Goal: Task Accomplishment & Management: Manage account settings

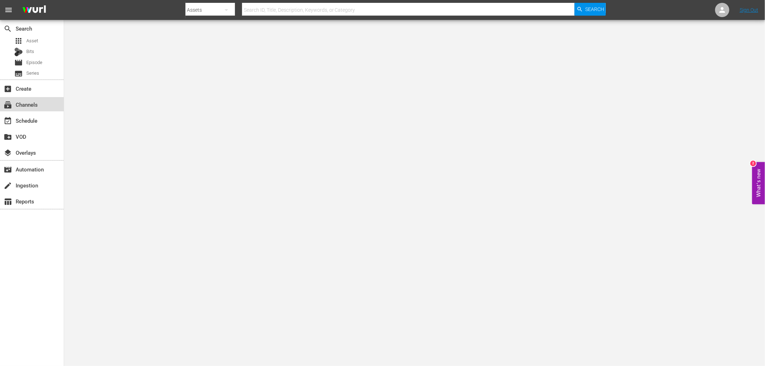
click at [31, 105] on div "subscriptions Channels" at bounding box center [20, 103] width 40 height 6
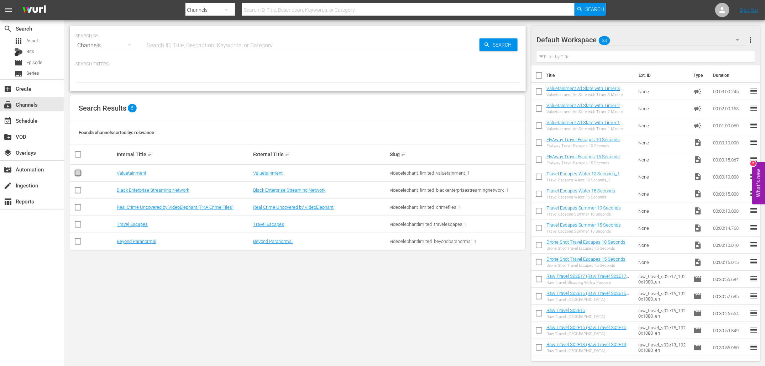
click at [78, 171] on input "checkbox" at bounding box center [78, 174] width 9 height 9
checkbox input "true"
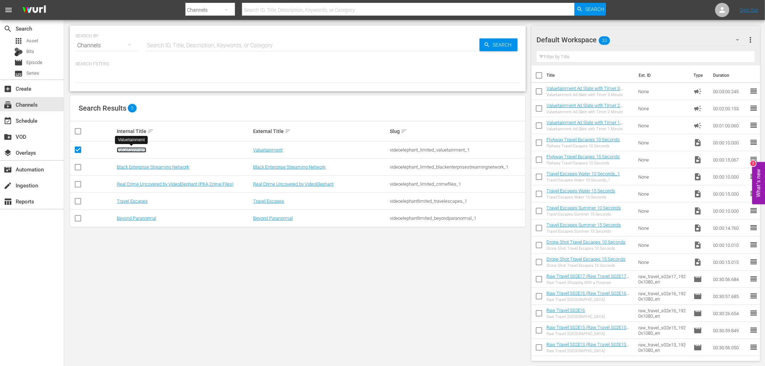
click at [135, 152] on link "Valuetainment" at bounding box center [132, 149] width 30 height 5
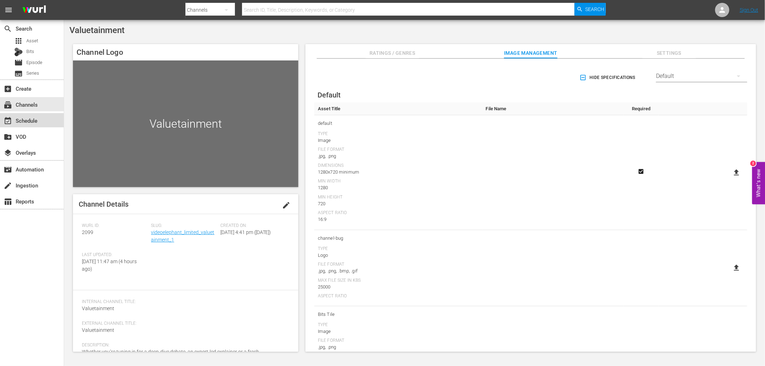
click at [43, 119] on div "event_available Schedule" at bounding box center [32, 120] width 64 height 14
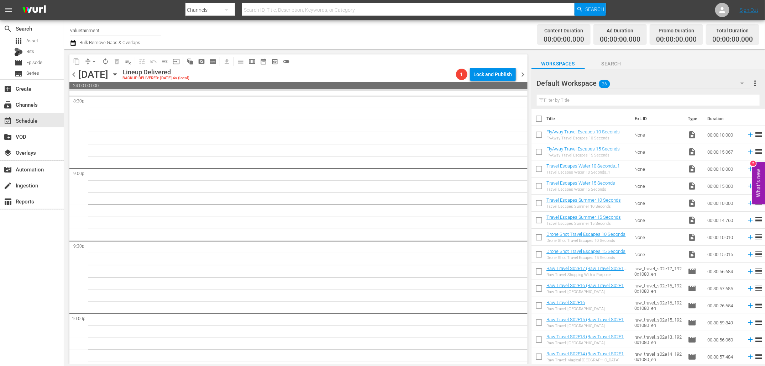
scroll to position [3213, 0]
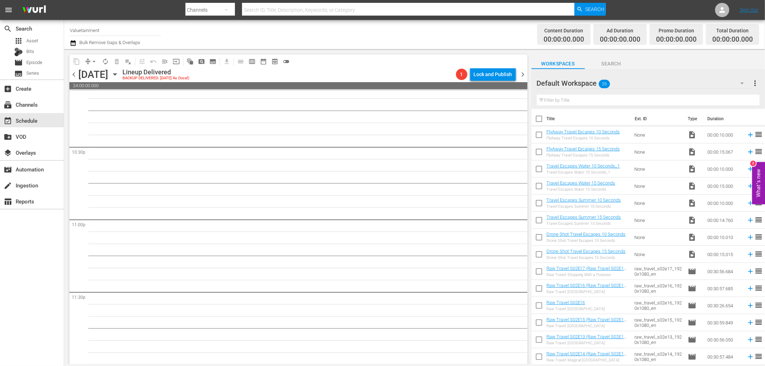
click at [135, 40] on span "Bulk Remove Gaps & Overlaps" at bounding box center [109, 42] width 62 height 5
click at [75, 45] on icon "button" at bounding box center [73, 43] width 7 height 9
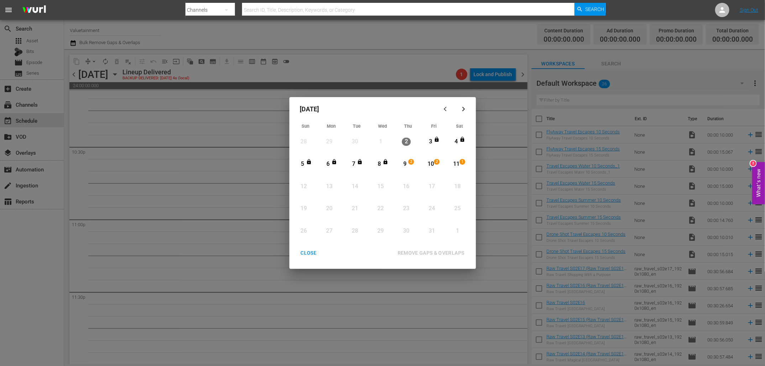
click at [303, 256] on div "CLOSE" at bounding box center [308, 253] width 27 height 9
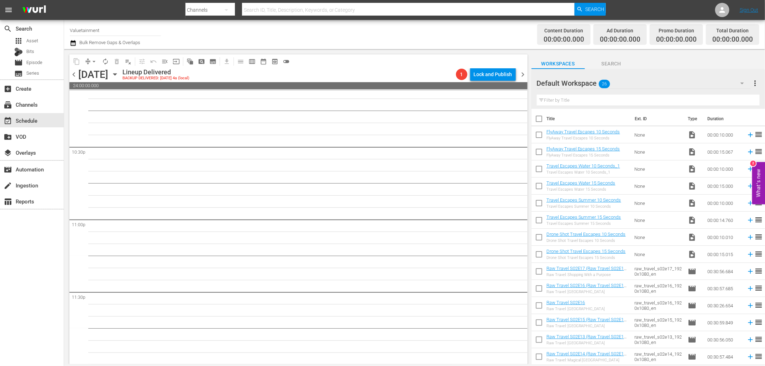
click at [119, 72] on icon "button" at bounding box center [115, 75] width 8 height 8
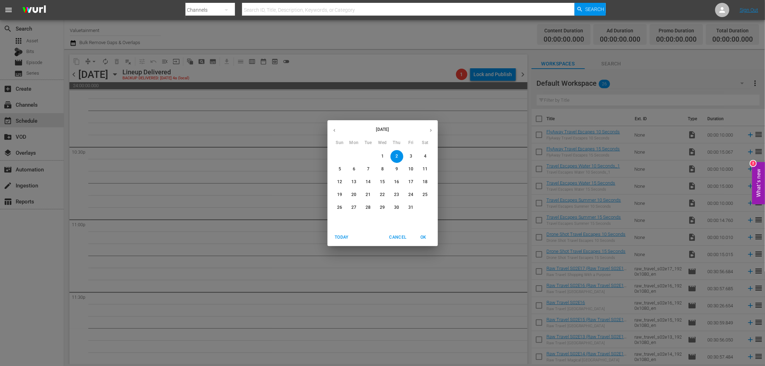
click at [395, 167] on span "9" at bounding box center [397, 169] width 13 height 6
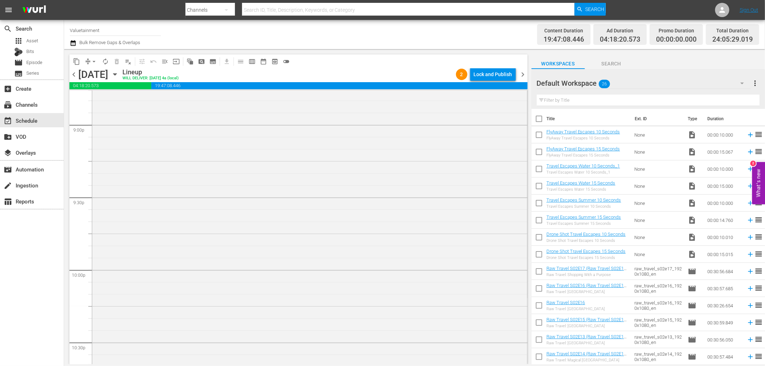
scroll to position [3230, 0]
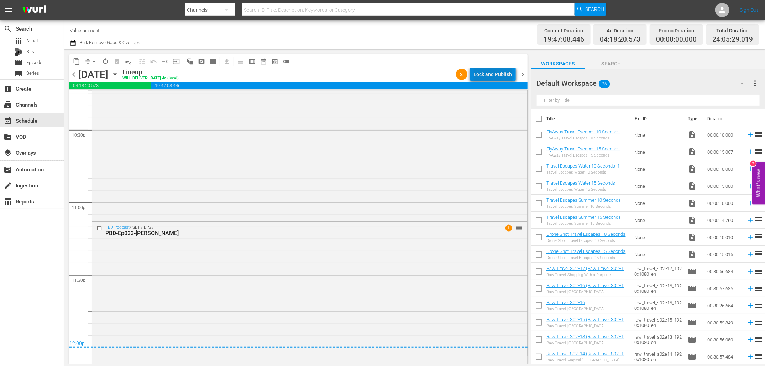
click at [496, 72] on div "Lock and Publish" at bounding box center [493, 74] width 38 height 13
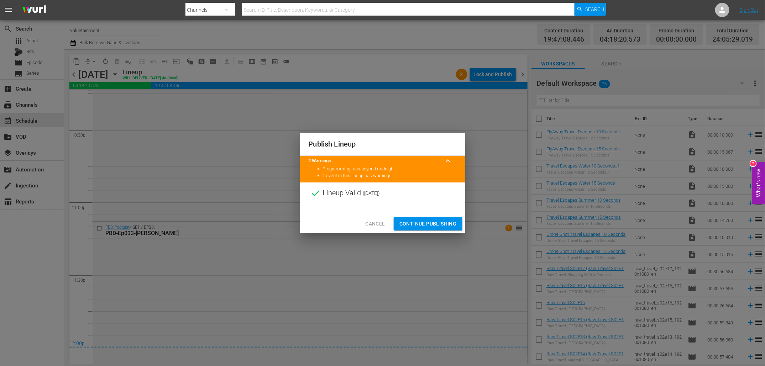
click at [445, 228] on span "Continue Publishing" at bounding box center [428, 224] width 57 height 9
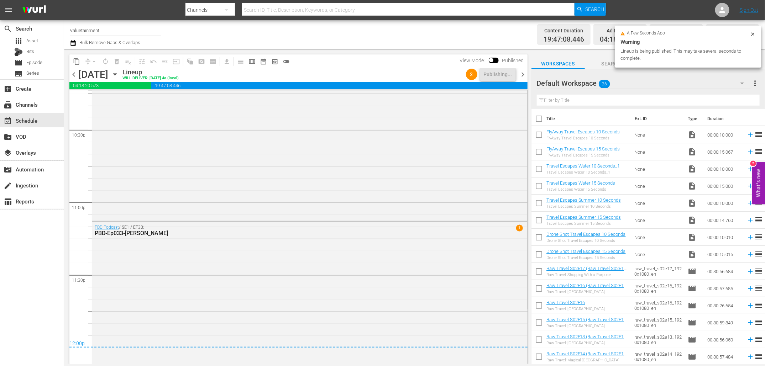
click at [522, 72] on span "chevron_right" at bounding box center [523, 74] width 9 height 9
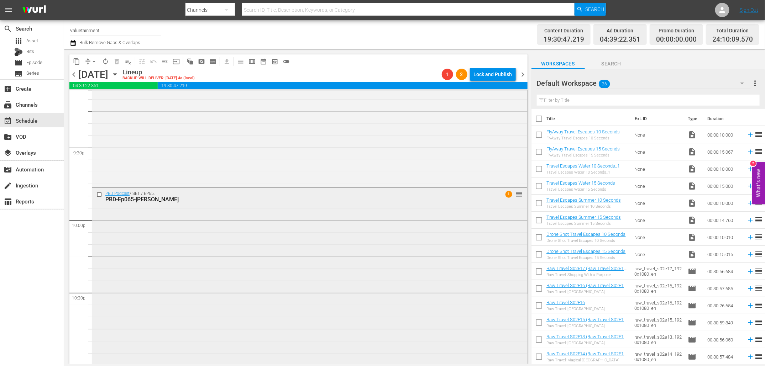
scroll to position [3255, 0]
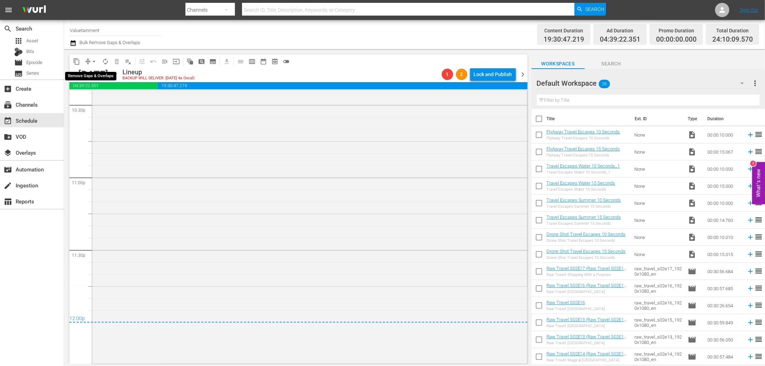
click at [94, 61] on span "arrow_drop_down" at bounding box center [93, 61] width 7 height 7
click at [102, 98] on li "Align to End of Previous Day" at bounding box center [94, 99] width 75 height 12
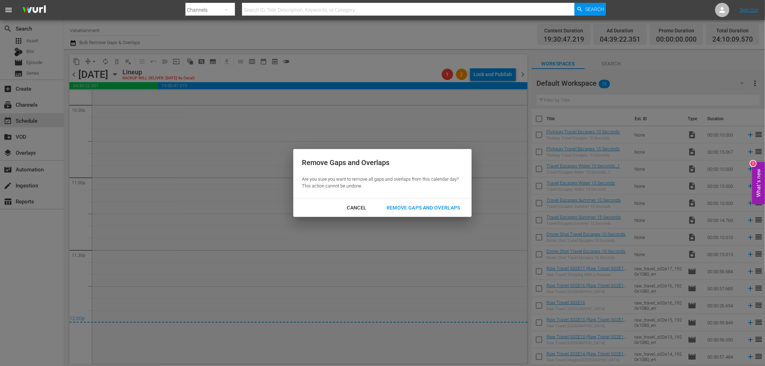
click at [426, 208] on div "Remove Gaps and Overlaps" at bounding box center [423, 208] width 85 height 9
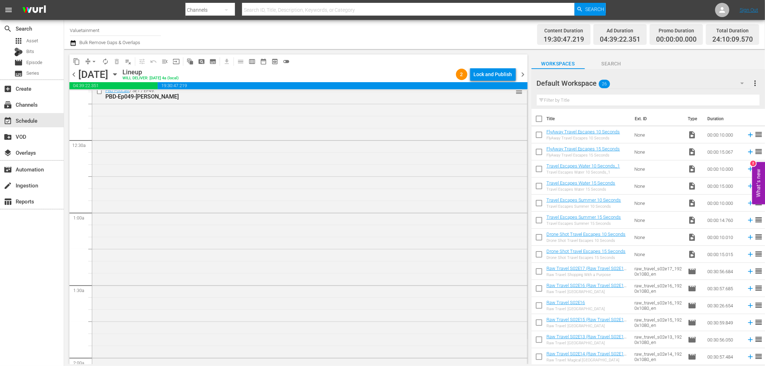
scroll to position [0, 0]
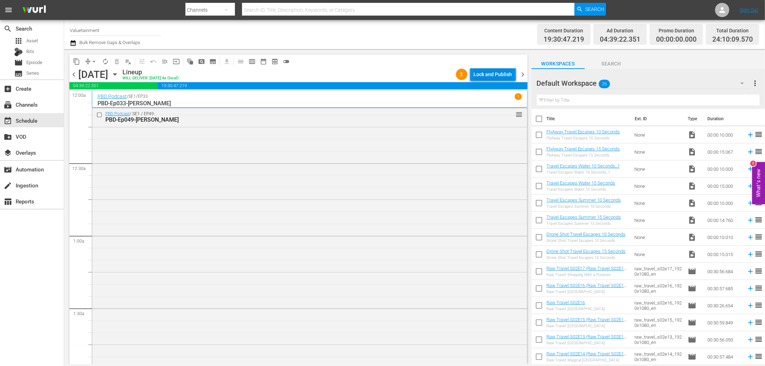
click at [495, 75] on div "Lock and Publish" at bounding box center [493, 74] width 38 height 13
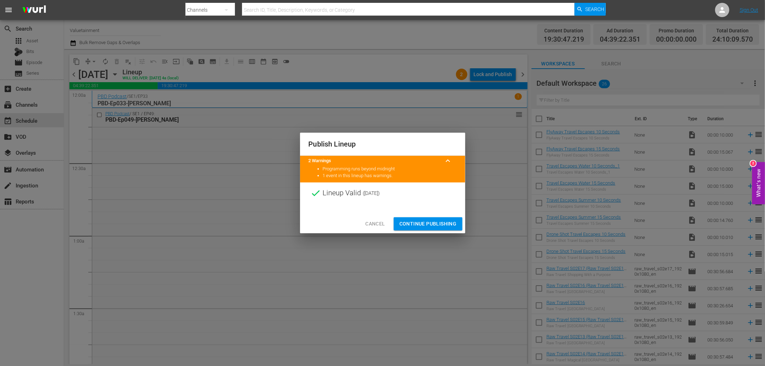
click at [422, 225] on span "Continue Publishing" at bounding box center [428, 224] width 57 height 9
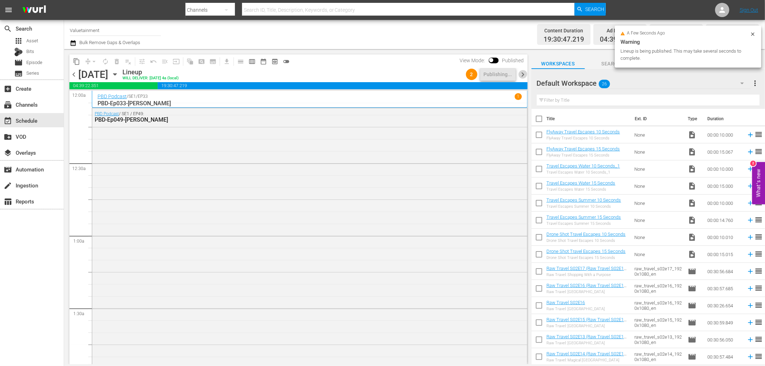
click at [520, 73] on span "chevron_right" at bounding box center [523, 74] width 9 height 9
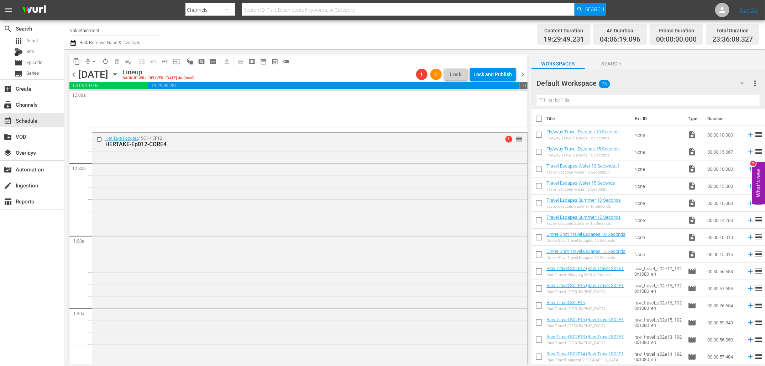
click at [76, 67] on div "content_copy compress arrow_drop_down autorenew_outlined delete_forever_outline…" at bounding box center [181, 61] width 224 height 14
click at [76, 69] on div "chevron_left [DATE] [DATE] Lineup BACKUP WILL DELIVER: [DATE] 4a (local) 1 1 Lo…" at bounding box center [298, 75] width 458 height 14
click at [73, 72] on span "chevron_left" at bounding box center [73, 74] width 9 height 9
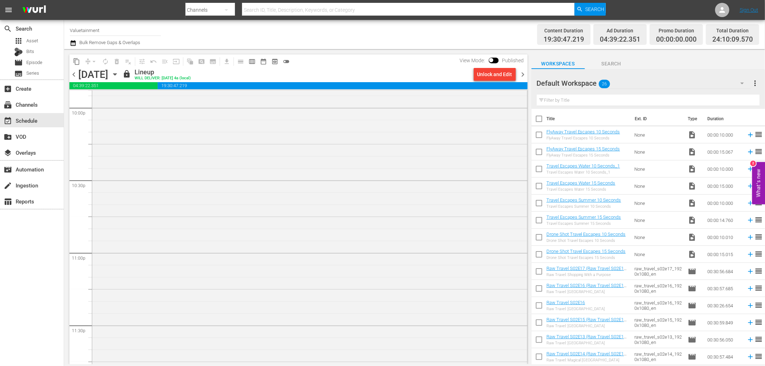
scroll to position [3255, 0]
click at [524, 74] on span "chevron_right" at bounding box center [523, 74] width 9 height 9
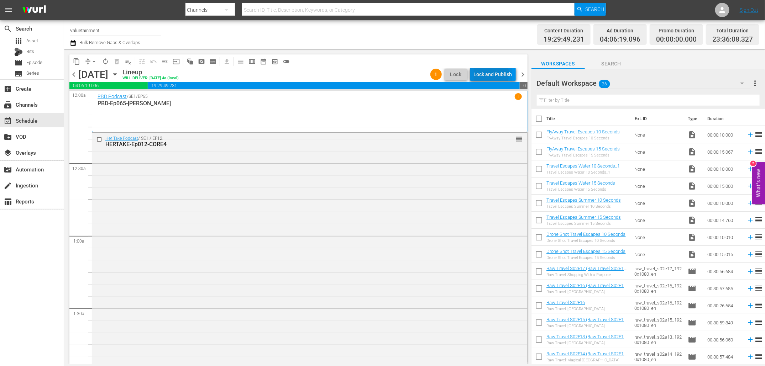
click at [489, 74] on div "Lock and Publish" at bounding box center [493, 74] width 38 height 13
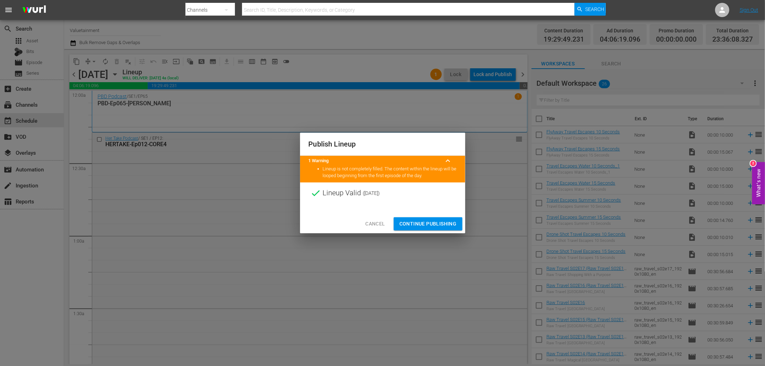
click at [415, 220] on span "Continue Publishing" at bounding box center [428, 224] width 57 height 9
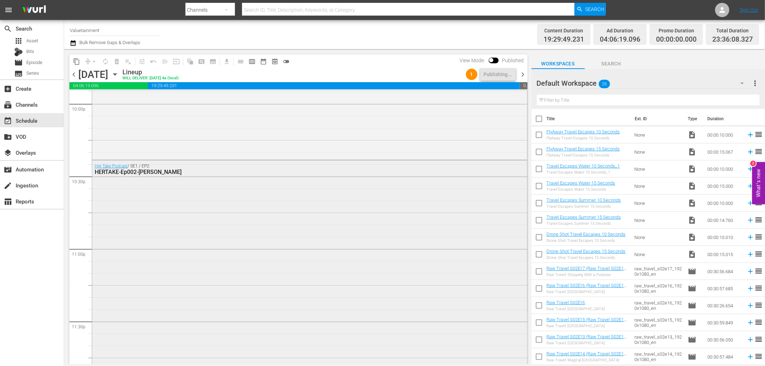
scroll to position [3180, 0]
click at [230, 248] on div "Her Take Podcast / SE1 / EP2: HERTAKE-Ep002-[PERSON_NAME]" at bounding box center [309, 273] width 435 height 216
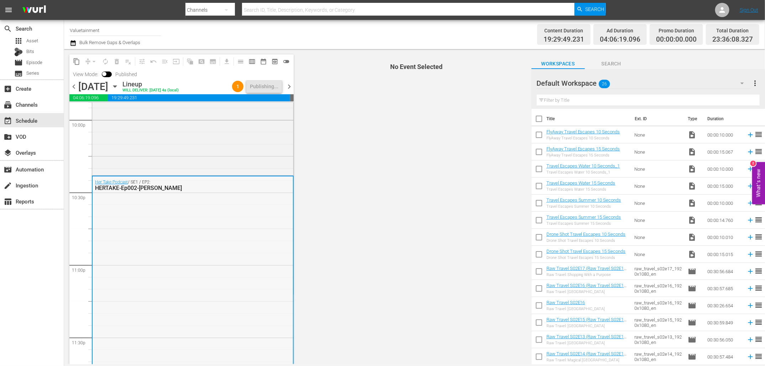
click at [195, 254] on div "Her Take Podcast / SE1 / EP2: HERTAKE-Ep002-[PERSON_NAME]" at bounding box center [193, 285] width 201 height 216
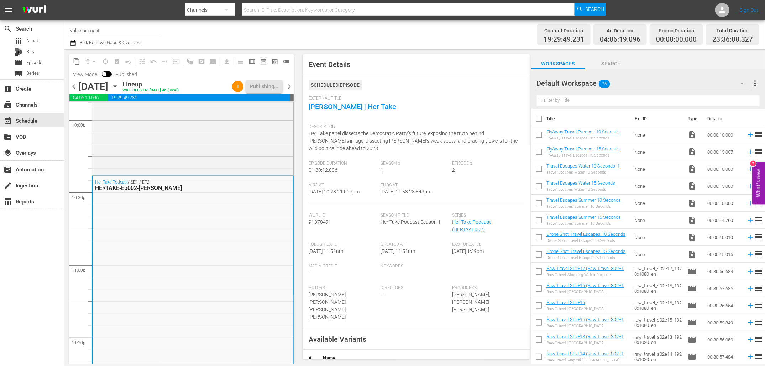
click at [195, 254] on div "Her Take Podcast / SE1 / EP2: HERTAKE-Ep002-[PERSON_NAME]" at bounding box center [193, 285] width 201 height 216
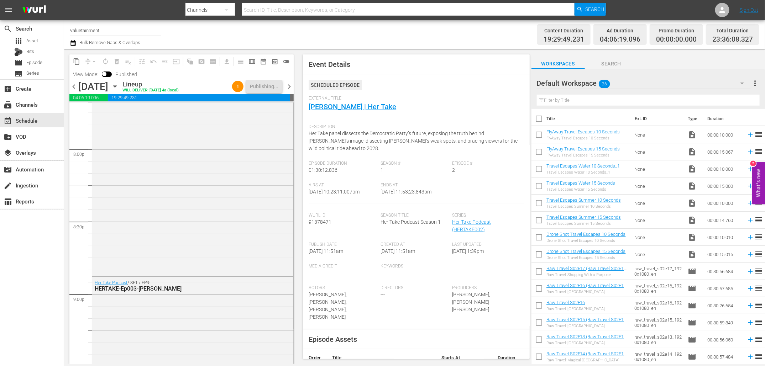
scroll to position [2864, 0]
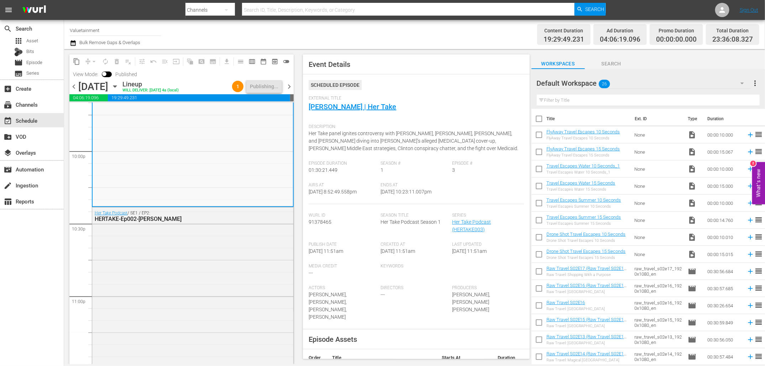
scroll to position [3225, 0]
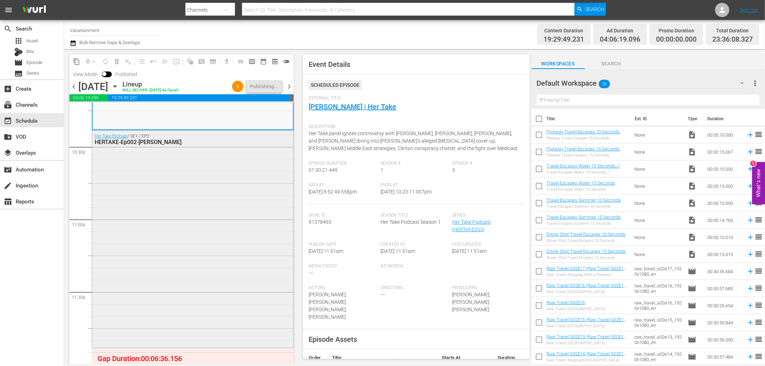
click at [206, 303] on div "Her Take Podcast / SE1 / EP2: HERTAKE-Ep002-[PERSON_NAME]" at bounding box center [192, 239] width 201 height 216
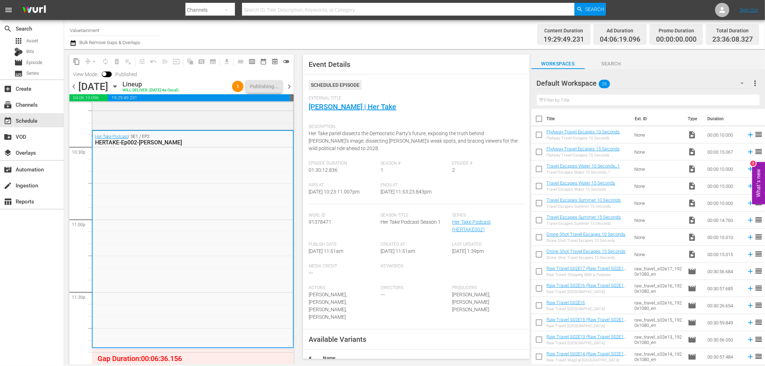
click at [206, 303] on div "Her Take Podcast / SE1 / EP2: HERTAKE-Ep002-[PERSON_NAME]" at bounding box center [193, 239] width 201 height 216
click at [232, 199] on div "Her Take Podcast / SE1 / EP2: HERTAKE-Ep002-[PERSON_NAME]" at bounding box center [193, 239] width 201 height 216
click at [609, 64] on span "Search" at bounding box center [611, 63] width 53 height 9
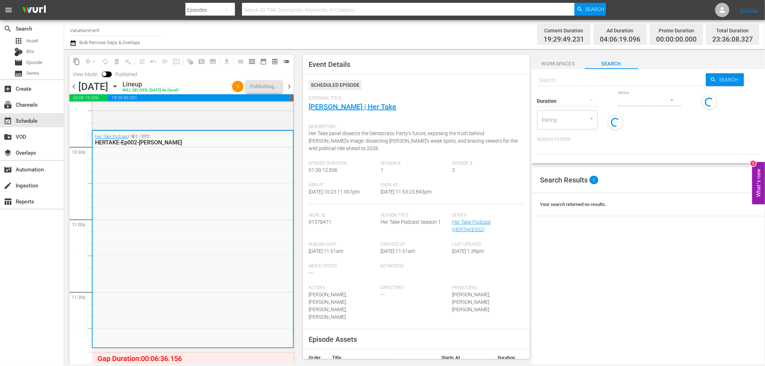
click at [598, 84] on div "Duration" at bounding box center [568, 97] width 63 height 26
click at [583, 83] on input "text" at bounding box center [621, 80] width 169 height 17
type input "hertake"
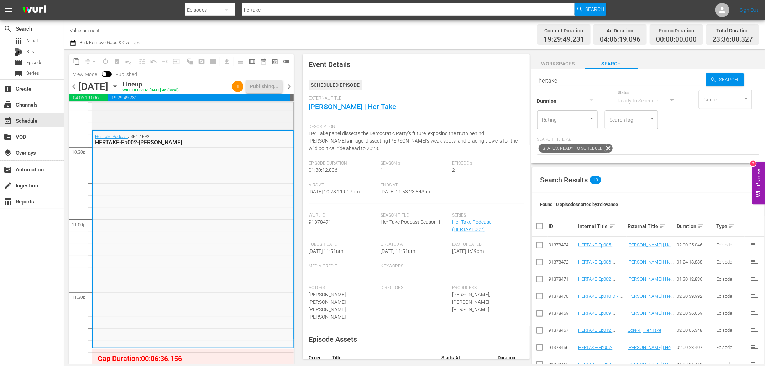
click at [728, 167] on div "Search Results 10" at bounding box center [648, 180] width 233 height 26
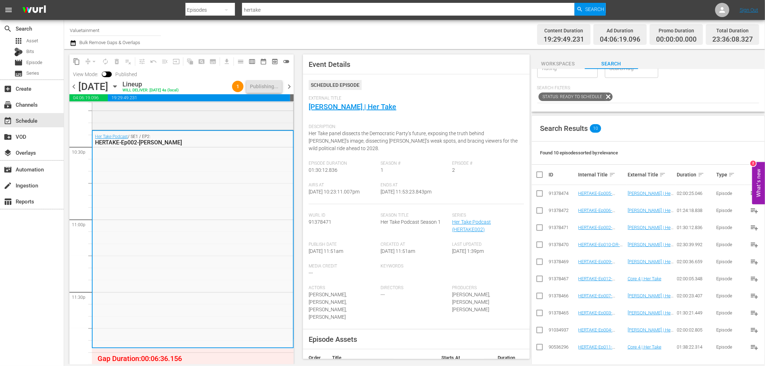
scroll to position [98, 0]
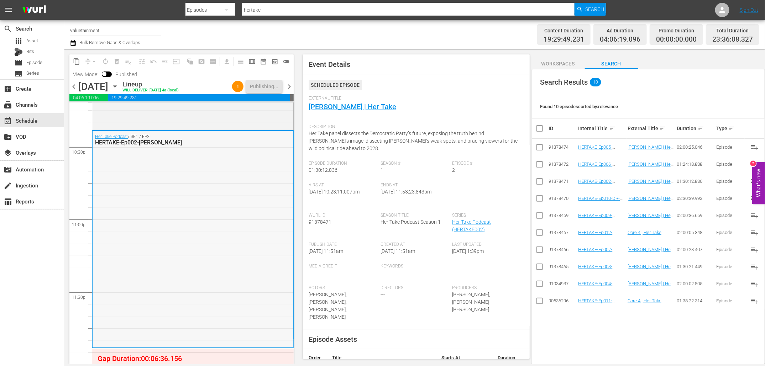
click at [124, 176] on div "Her Take Podcast / SE1 / EP2: HERTAKE-Ep002-[PERSON_NAME]" at bounding box center [193, 239] width 201 height 216
click at [288, 86] on span "chevron_right" at bounding box center [289, 86] width 9 height 9
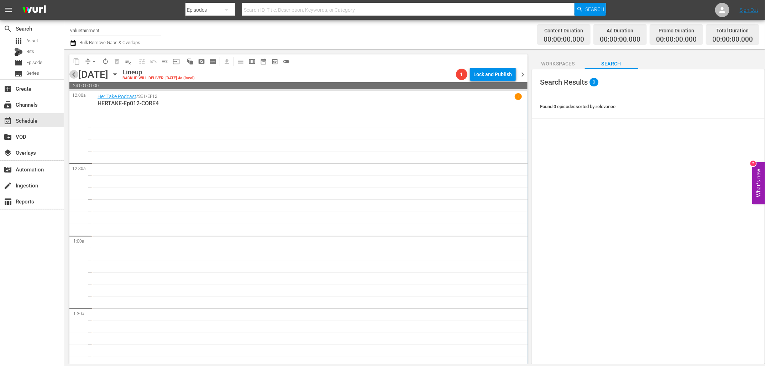
click at [73, 73] on span "chevron_left" at bounding box center [73, 74] width 9 height 9
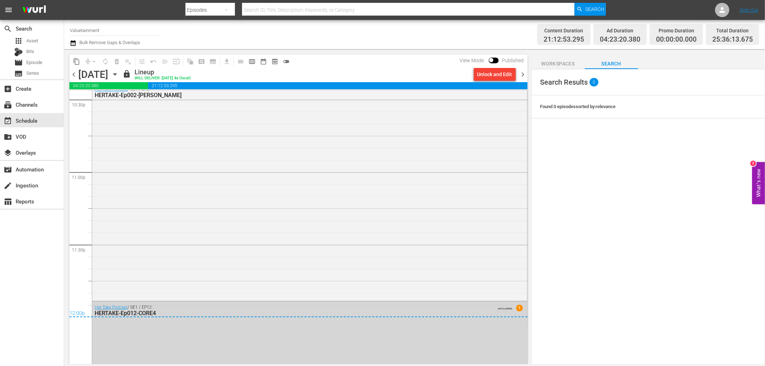
scroll to position [3305, 0]
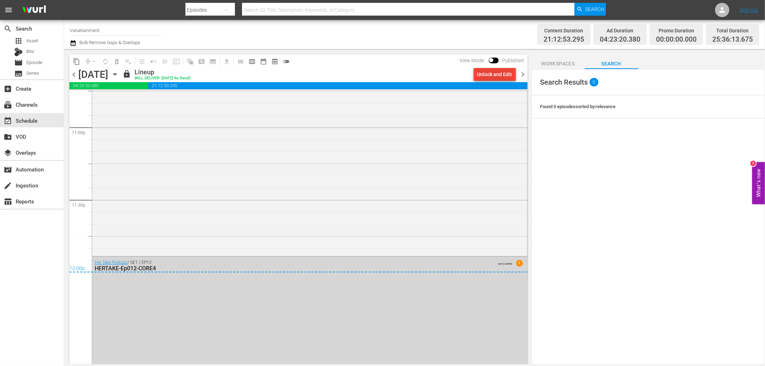
click at [499, 72] on div "Unlock and Edit" at bounding box center [495, 74] width 35 height 13
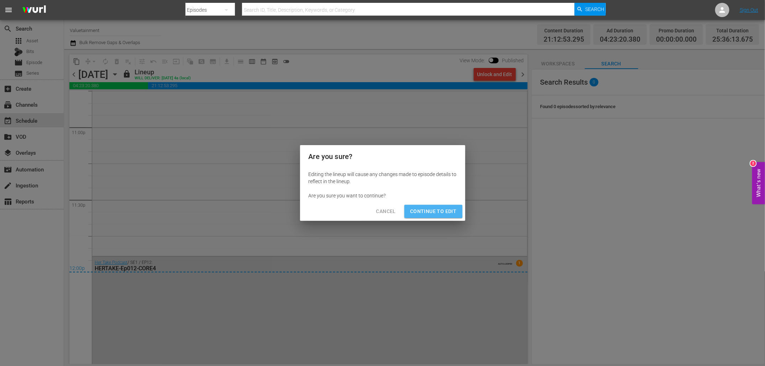
click at [424, 210] on span "Continue to Edit" at bounding box center [433, 211] width 46 height 9
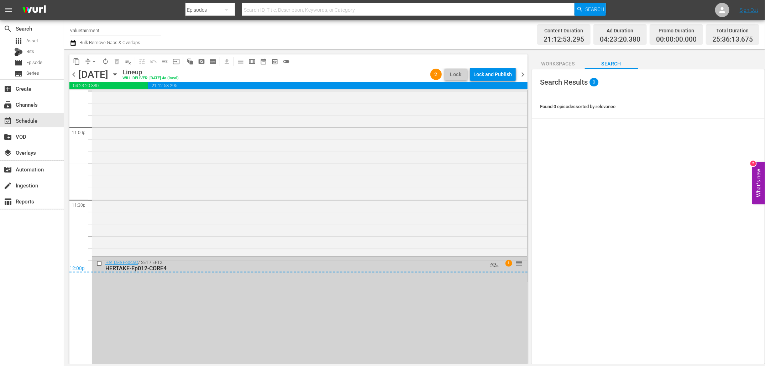
click at [98, 261] on input "checkbox" at bounding box center [100, 264] width 7 height 6
click at [116, 62] on span "delete_forever_outlined" at bounding box center [116, 61] width 7 height 7
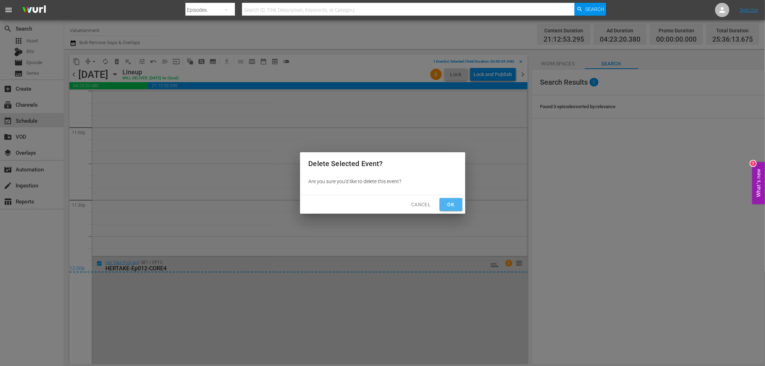
click at [451, 204] on span "Ok" at bounding box center [451, 205] width 11 height 9
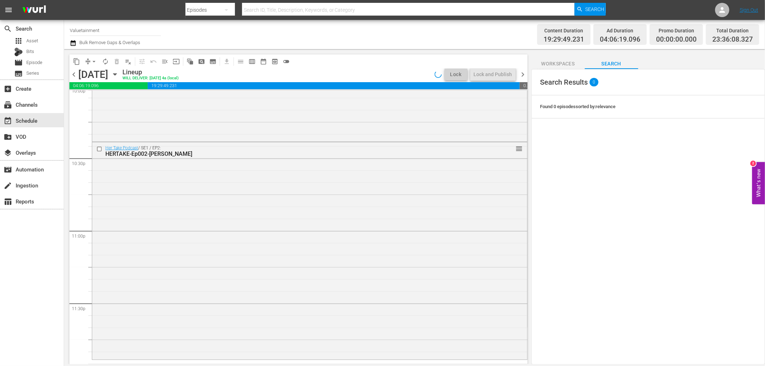
scroll to position [3213, 0]
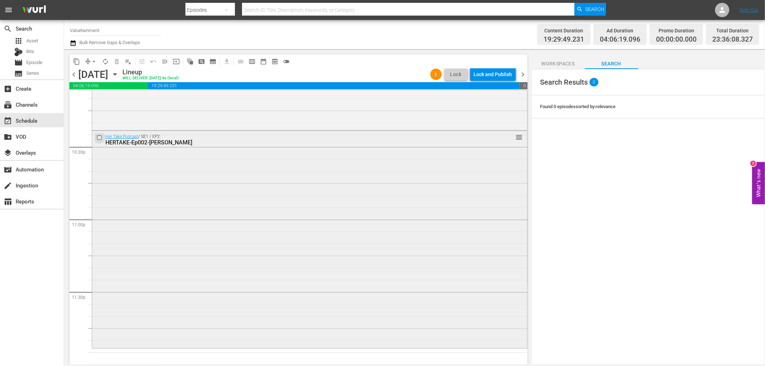
click at [98, 135] on input "checkbox" at bounding box center [100, 138] width 7 height 6
click at [119, 62] on span "delete_forever_outlined" at bounding box center [116, 61] width 7 height 7
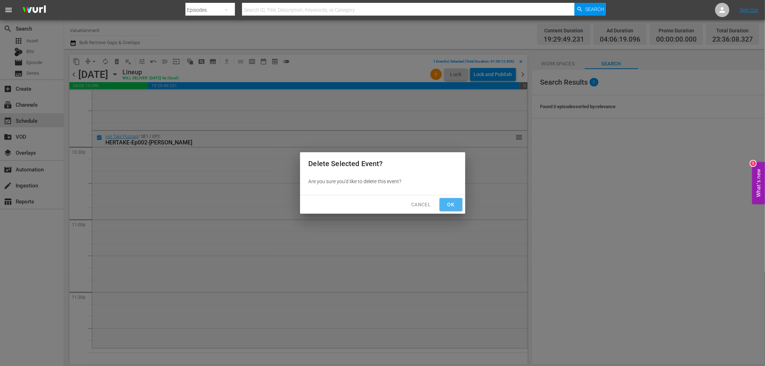
click at [449, 199] on button "Ok" at bounding box center [451, 204] width 23 height 13
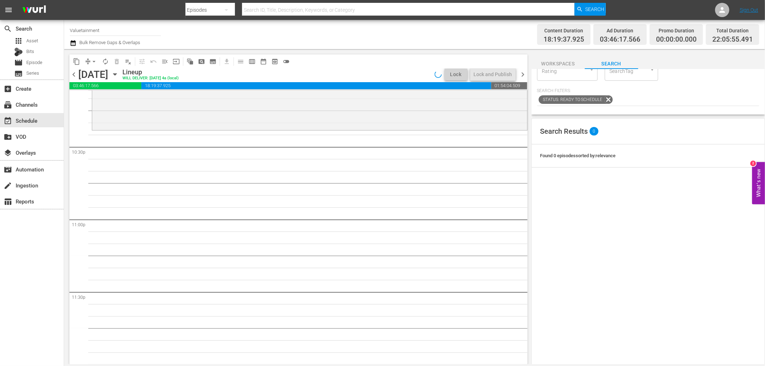
scroll to position [0, 0]
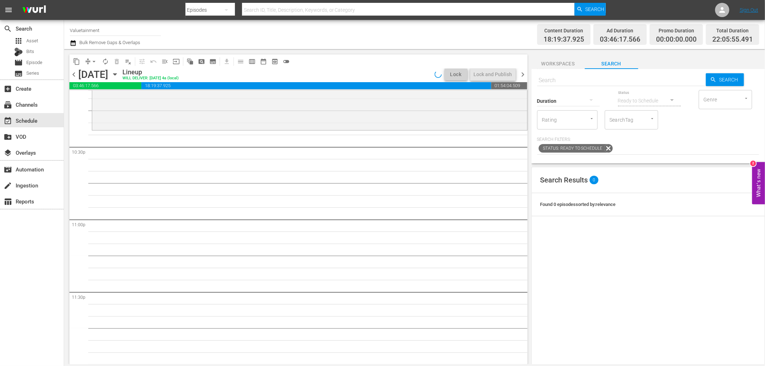
click at [612, 82] on input "text" at bounding box center [621, 80] width 169 height 17
type input "HERTAKE"
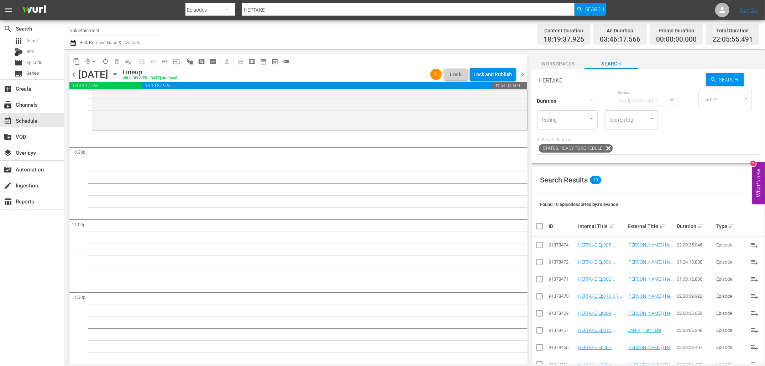
click at [640, 195] on div "Found 10 episodes sorted by: relevance" at bounding box center [648, 204] width 233 height 23
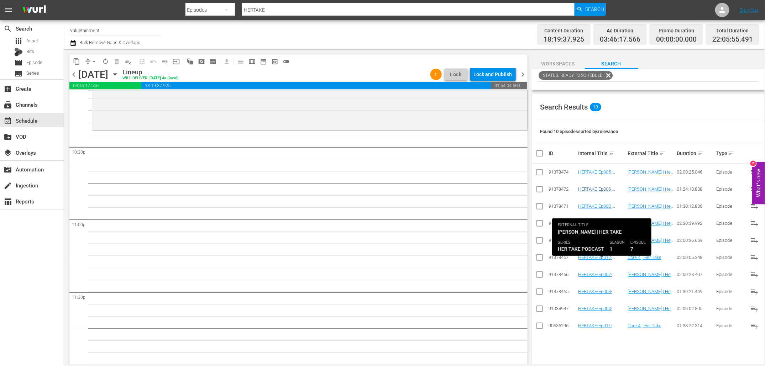
scroll to position [98, 0]
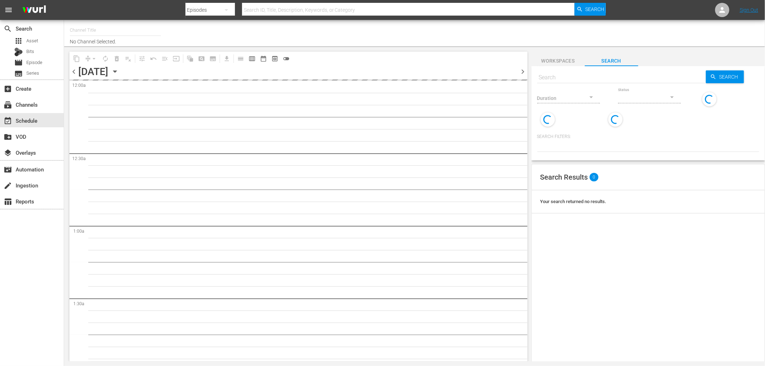
type input "Valuetainment (2099)"
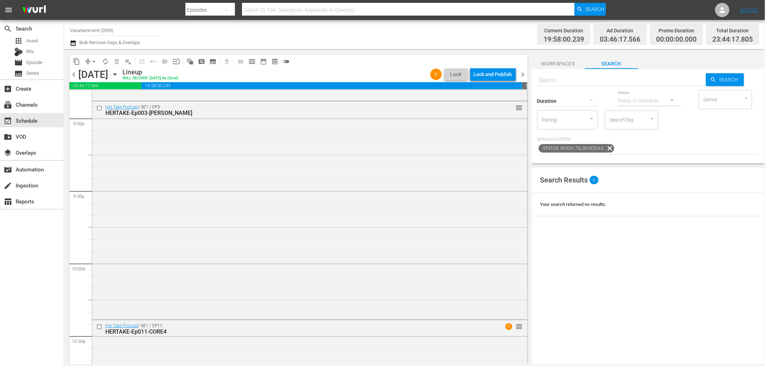
scroll to position [3217, 0]
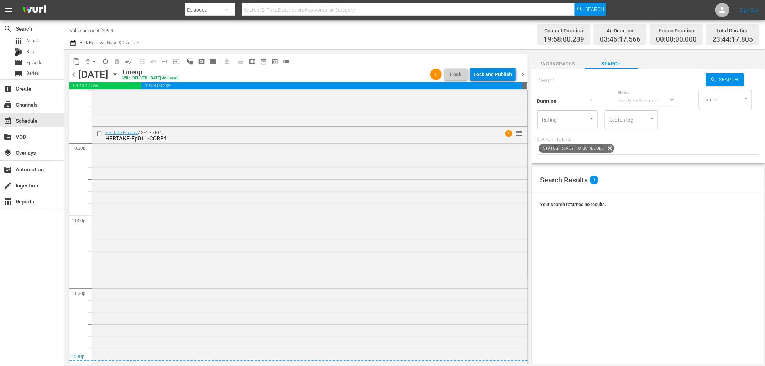
click at [493, 71] on div "Lock and Publish" at bounding box center [493, 74] width 38 height 13
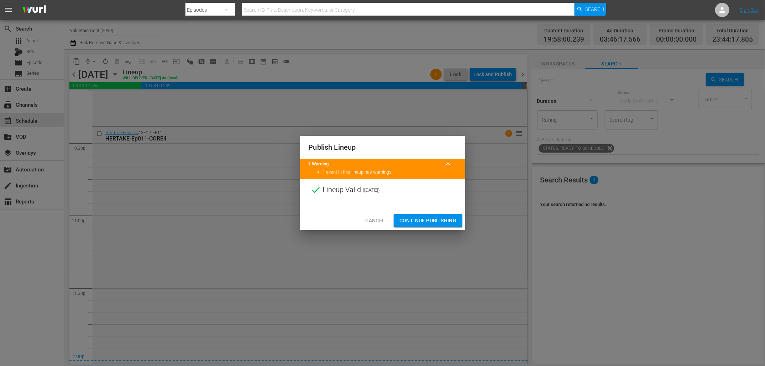
click at [445, 218] on span "Continue Publishing" at bounding box center [428, 221] width 57 height 9
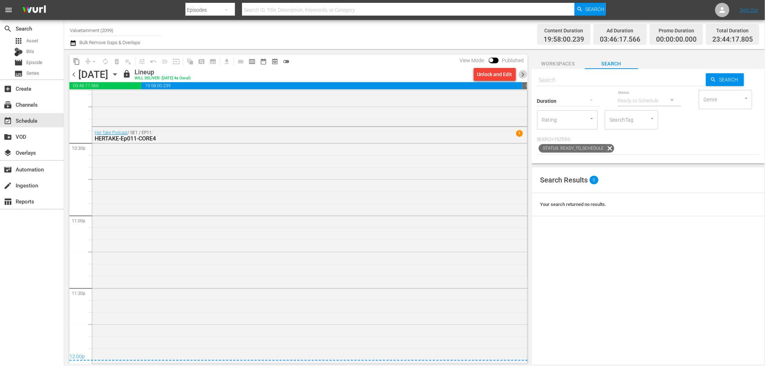
click at [524, 76] on span "chevron_right" at bounding box center [523, 74] width 9 height 9
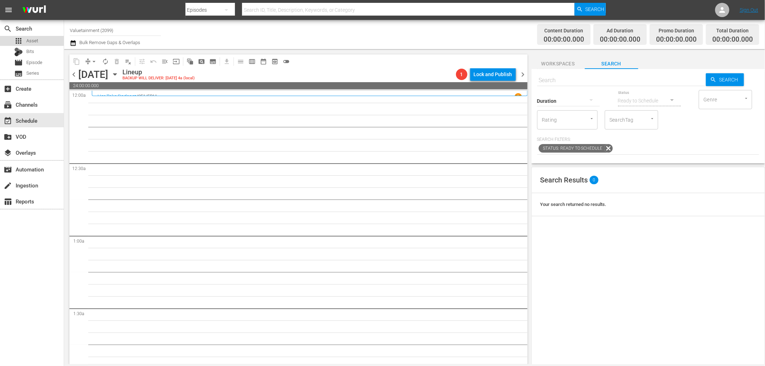
click at [30, 38] on span "Asset" at bounding box center [32, 40] width 12 height 7
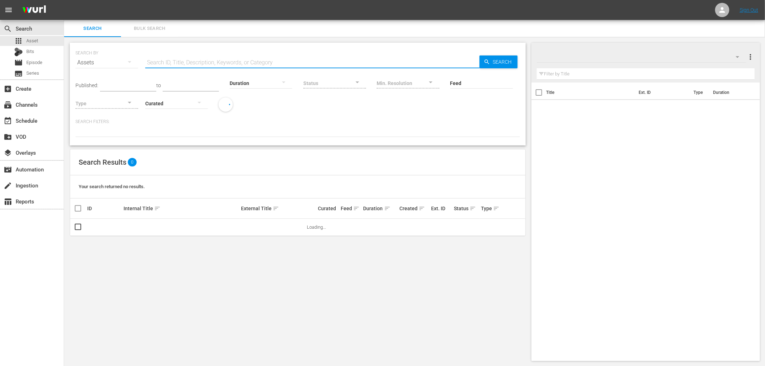
click at [248, 58] on input "text" at bounding box center [312, 62] width 334 height 17
paste input "So Amagi's internal sync issue between planner and CloudPort is creating an err…"
type input "So Amagi's internal sync issue between planner and CloudPort is creating an err…"
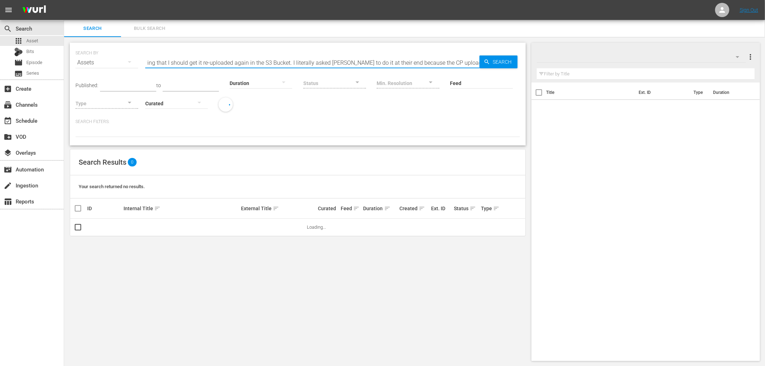
click at [285, 64] on input "So Amagi's internal sync issue between planner and CloudPort is creating an err…" at bounding box center [312, 62] width 334 height 17
